Goal: Information Seeking & Learning: Learn about a topic

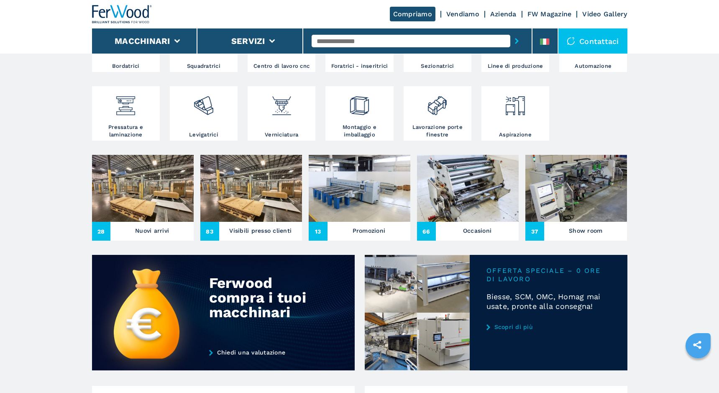
scroll to position [418, 0]
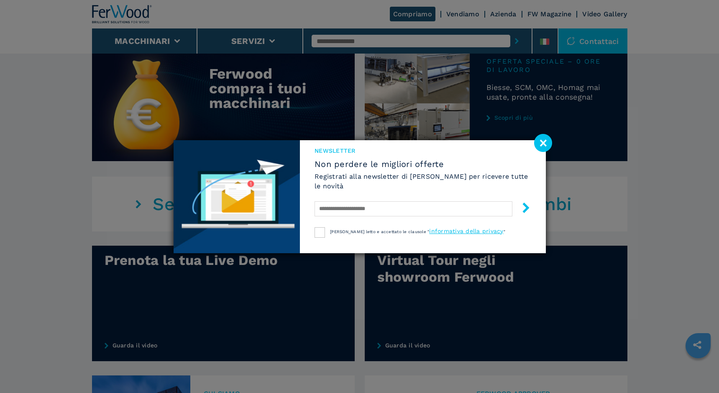
click at [537, 141] on image at bounding box center [543, 143] width 18 height 18
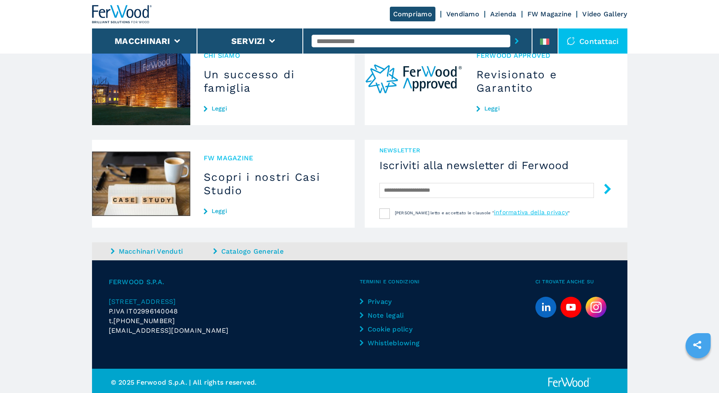
scroll to position [759, 0]
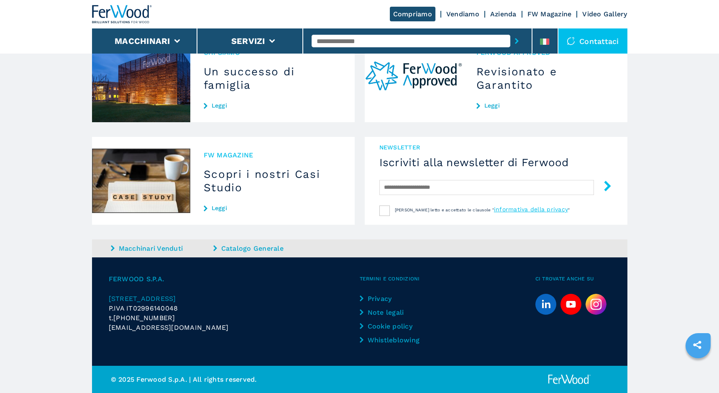
click at [199, 331] on div "[EMAIL_ADDRESS][DOMAIN_NAME]" at bounding box center [234, 327] width 251 height 10
click at [594, 300] on img at bounding box center [596, 304] width 21 height 21
drag, startPoint x: 200, startPoint y: 325, endPoint x: 100, endPoint y: 336, distance: 100.6
click at [100, 336] on div "FERWOOD S.P.A. [STREET_ADDRESS] P.IVA IT02996140048 t. [PHONE_NUMBER] [EMAIL_AD…" at bounding box center [359, 311] width 535 height 108
copy span "[EMAIL_ADDRESS][DOMAIN_NAME]"
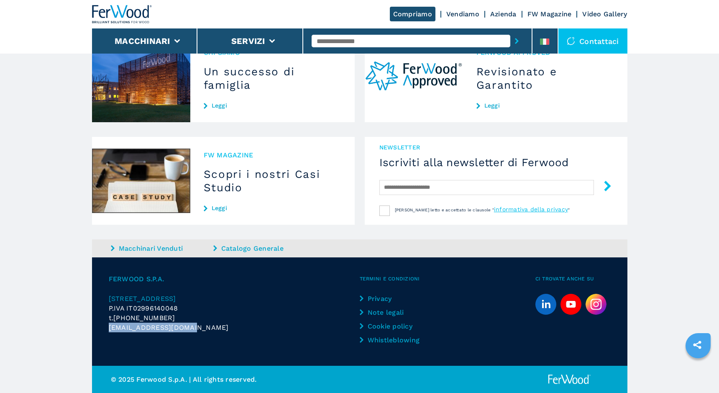
click at [178, 107] on img at bounding box center [141, 78] width 98 height 88
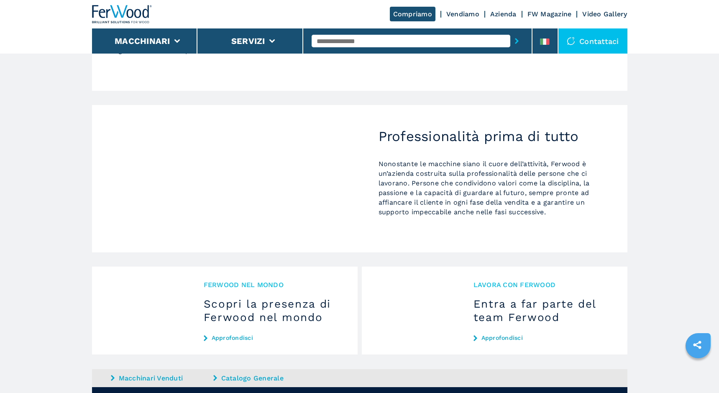
scroll to position [669, 0]
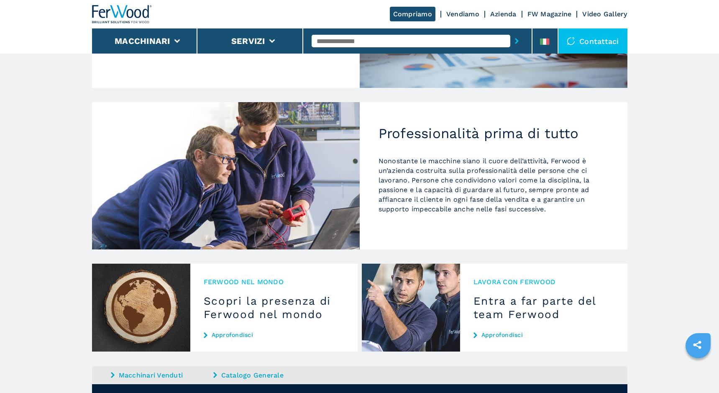
click at [170, 310] on img at bounding box center [141, 307] width 98 height 88
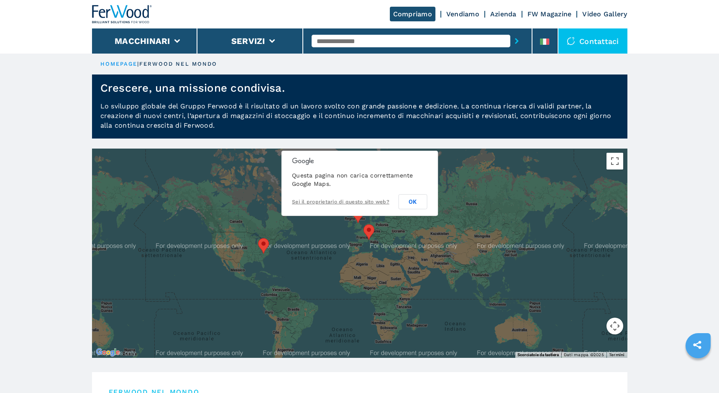
click at [100, 3] on div at bounding box center [122, 14] width 60 height 28
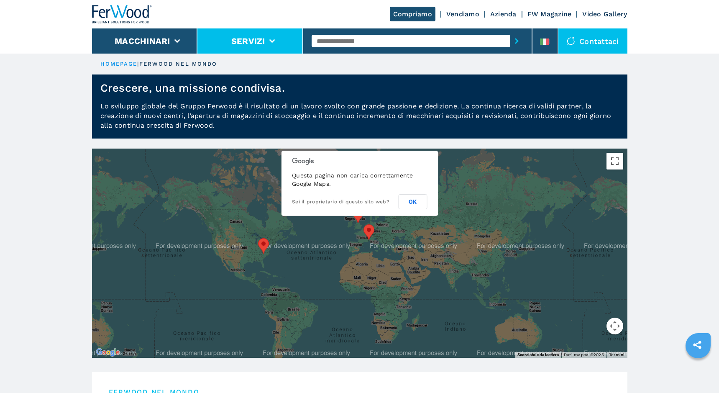
click at [237, 41] on button "Servizi" at bounding box center [248, 41] width 34 height 10
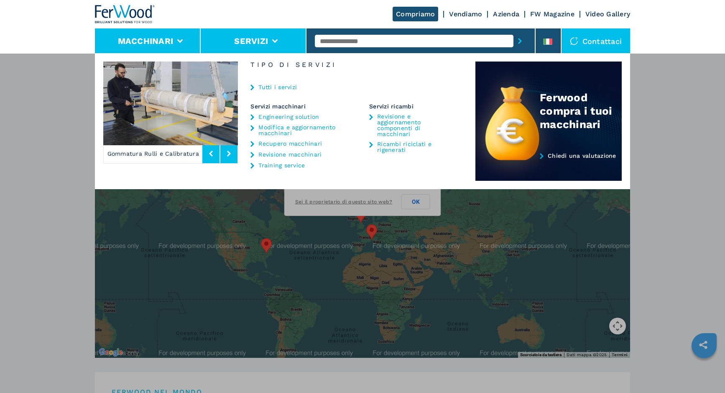
click at [148, 45] on button "Macchinari" at bounding box center [146, 41] width 56 height 10
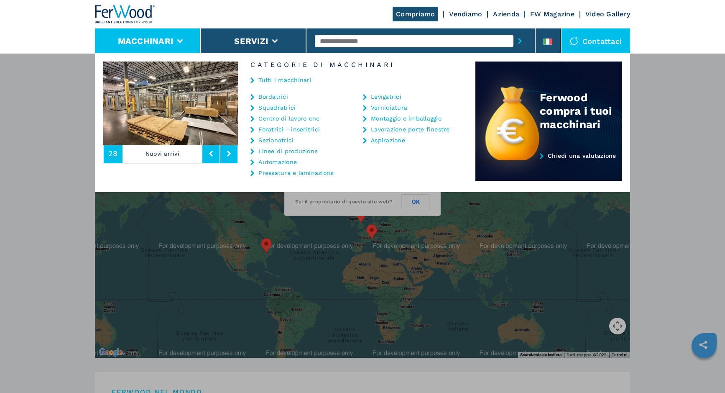
click at [379, 142] on link "Aspirazione" at bounding box center [388, 140] width 34 height 6
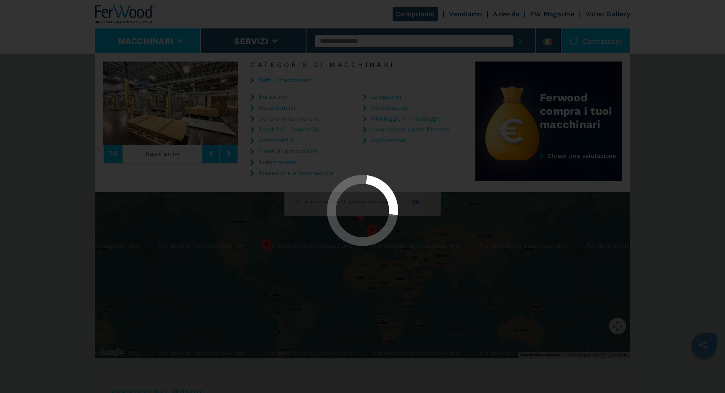
select select "**********"
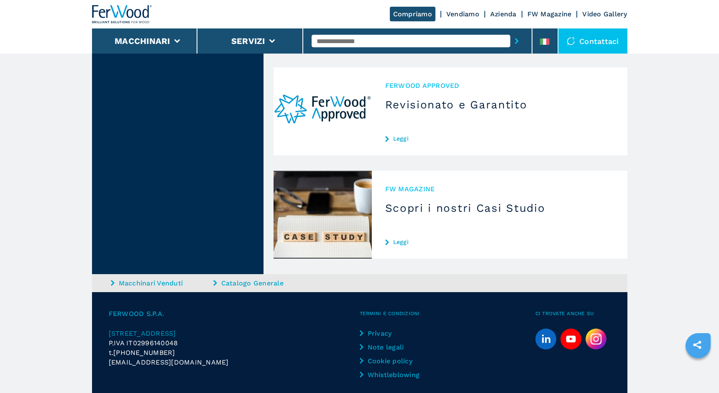
scroll to position [1120, 0]
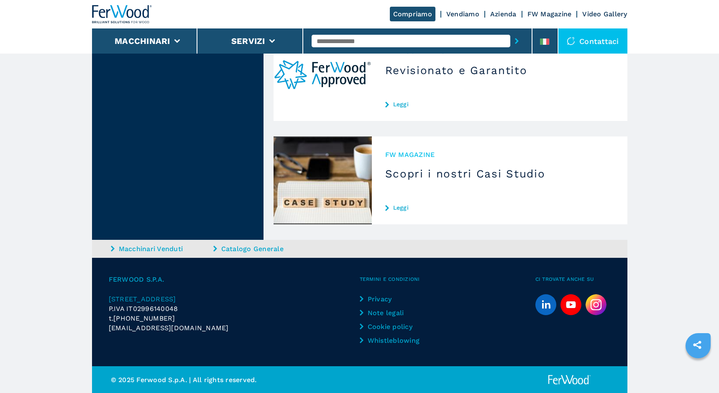
click at [299, 189] on img at bounding box center [323, 180] width 98 height 88
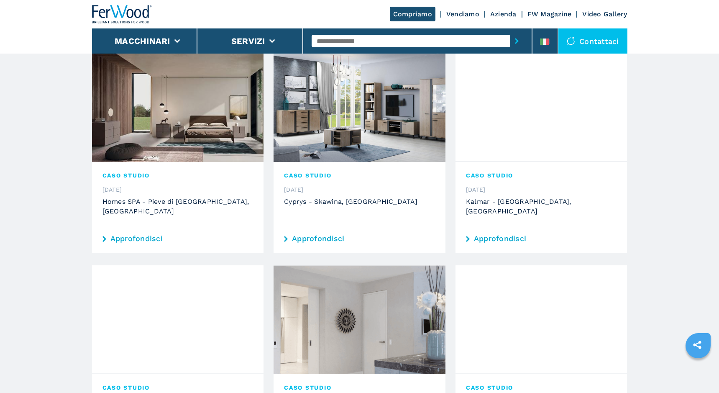
scroll to position [293, 0]
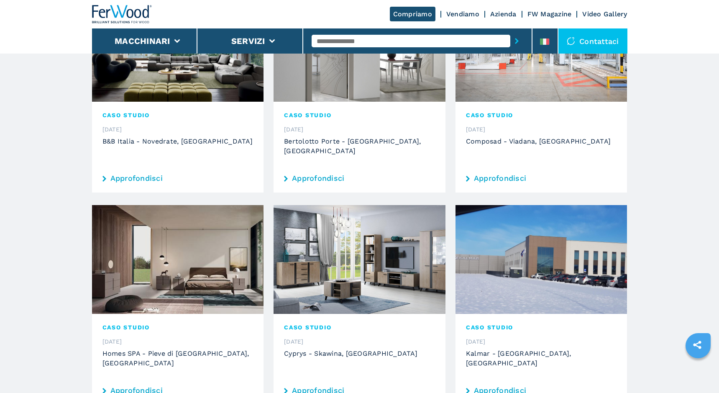
click at [325, 146] on h3 "Bertolotto Porte - [GEOGRAPHIC_DATA], [GEOGRAPHIC_DATA]" at bounding box center [359, 145] width 151 height 19
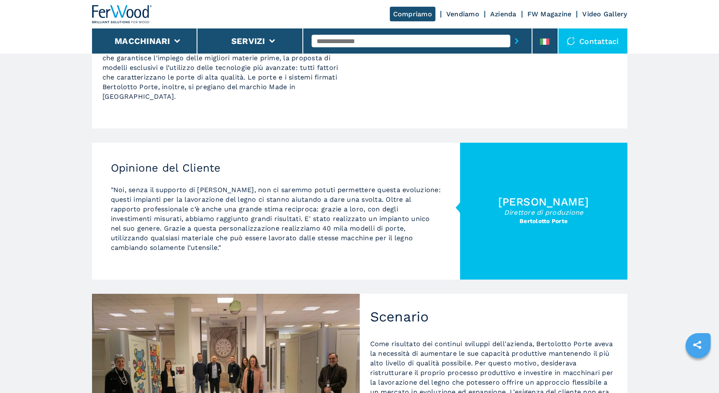
scroll to position [125, 0]
